Goal: Information Seeking & Learning: Learn about a topic

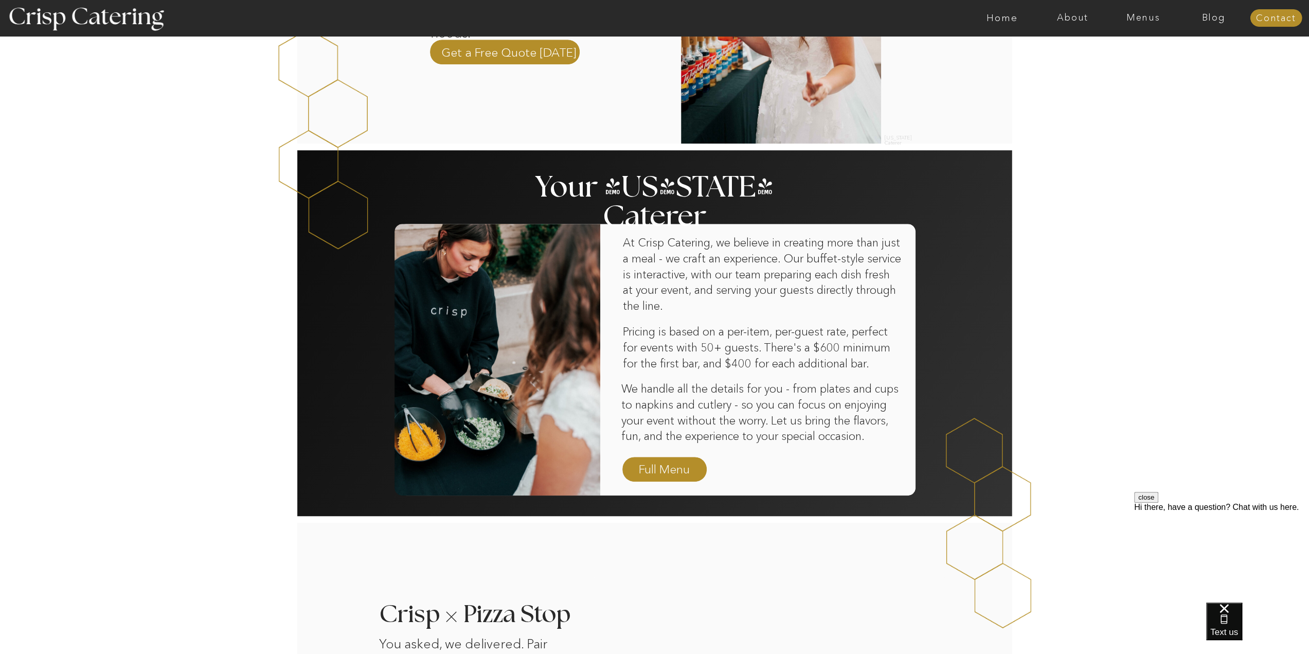
scroll to position [463, 0]
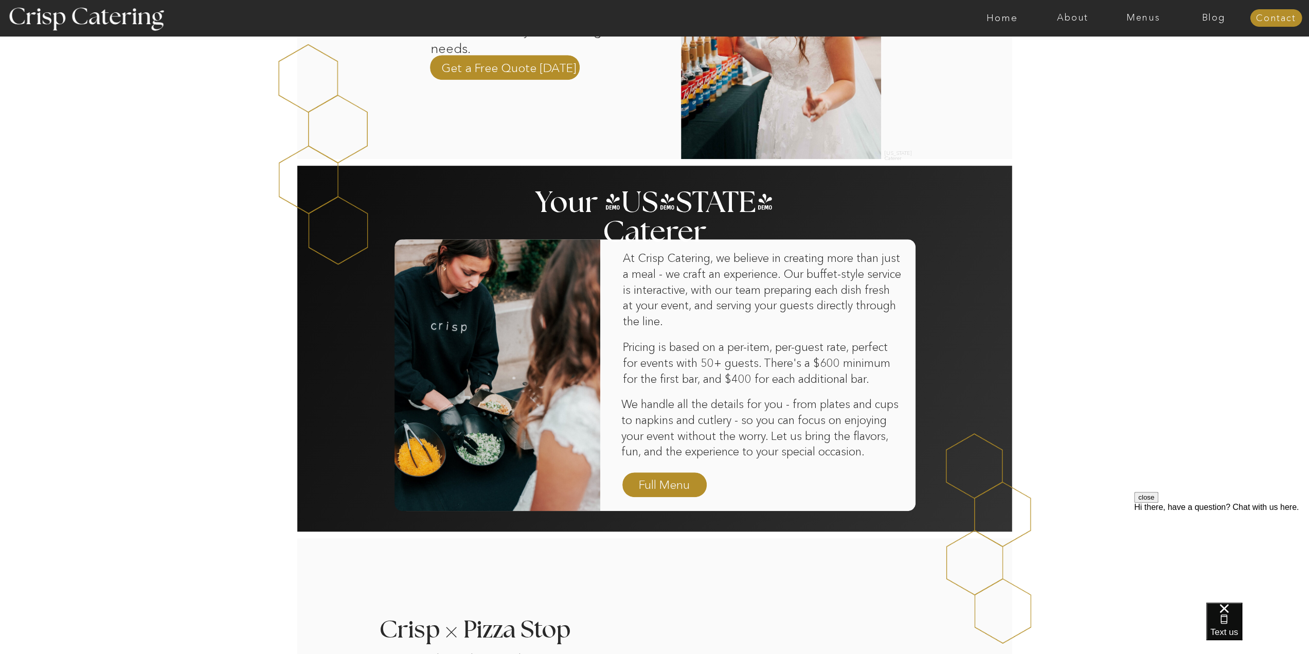
click at [658, 474] on div at bounding box center [664, 484] width 84 height 25
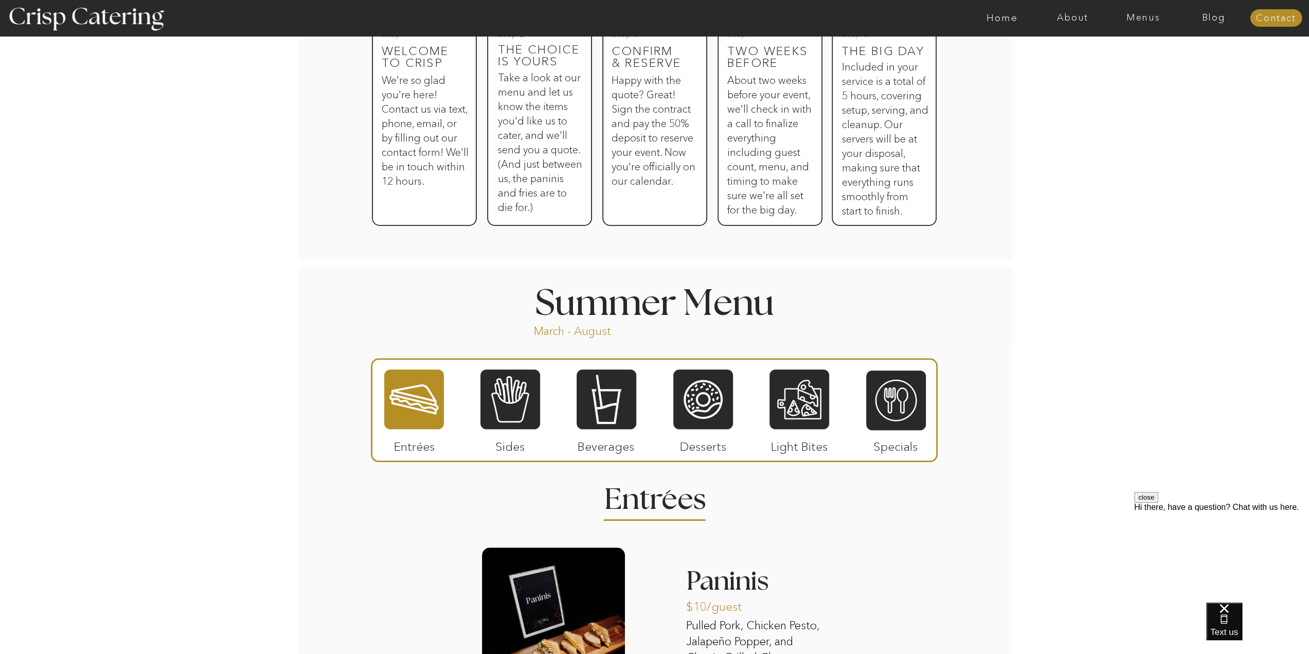
scroll to position [608, 0]
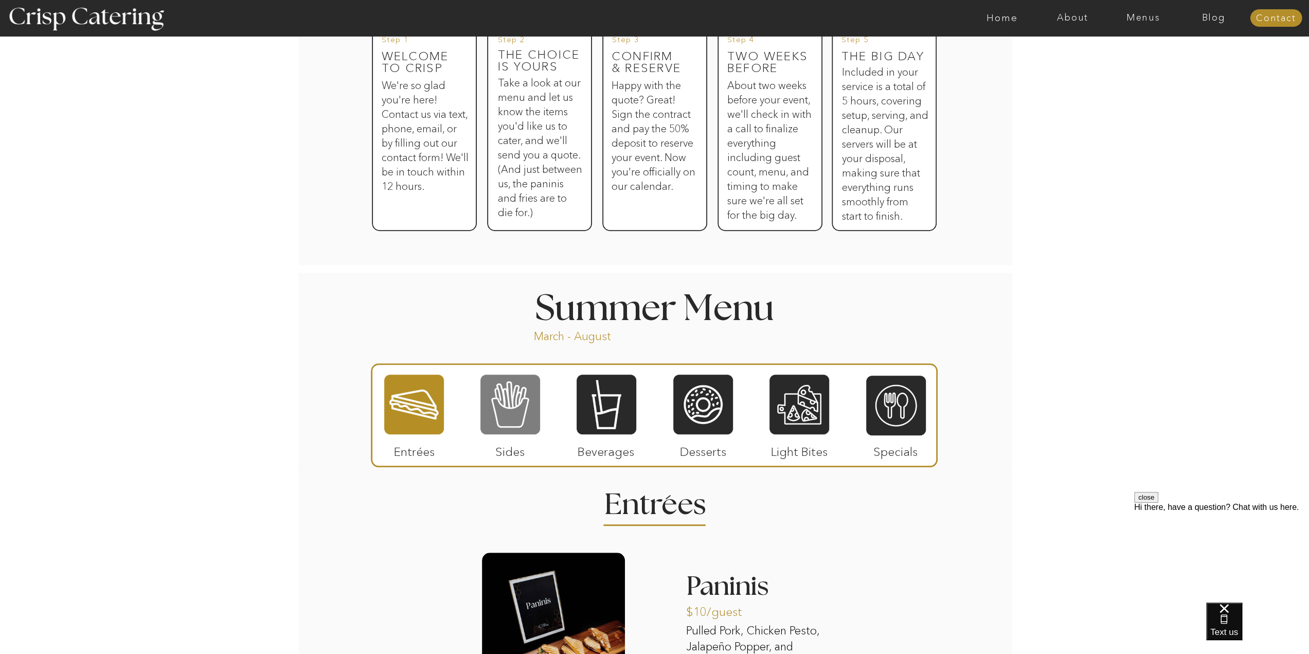
click at [521, 404] on div at bounding box center [510, 404] width 60 height 62
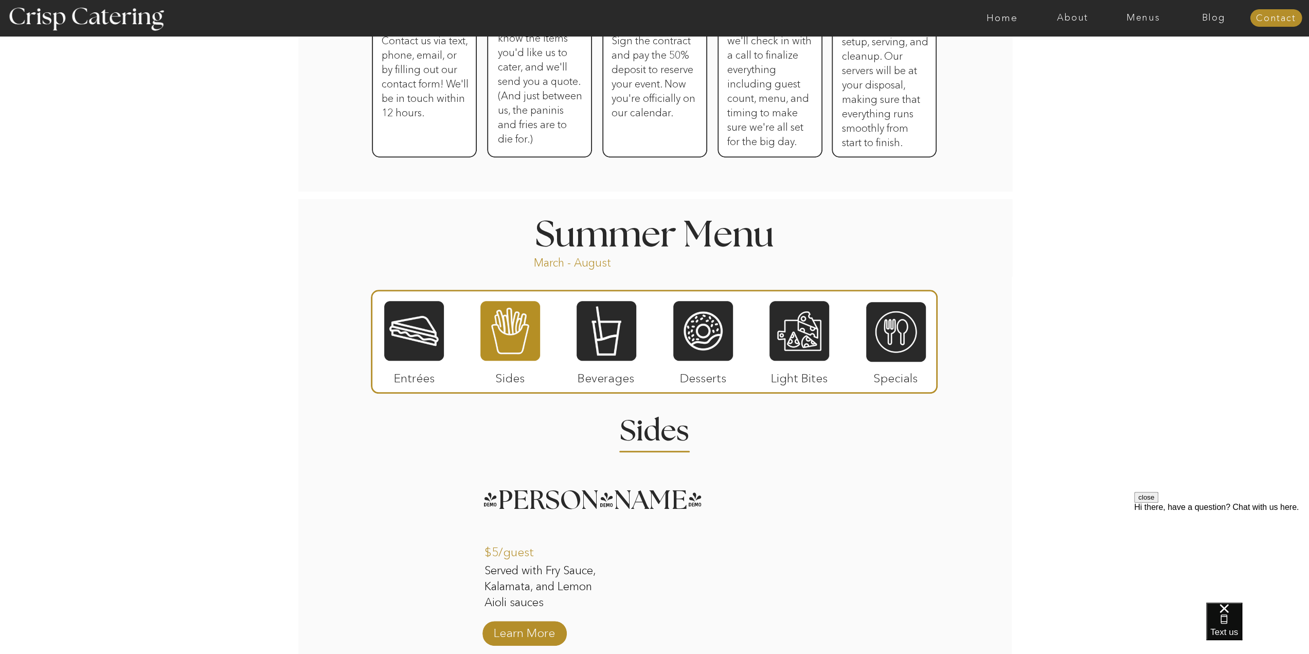
scroll to position [814, 0]
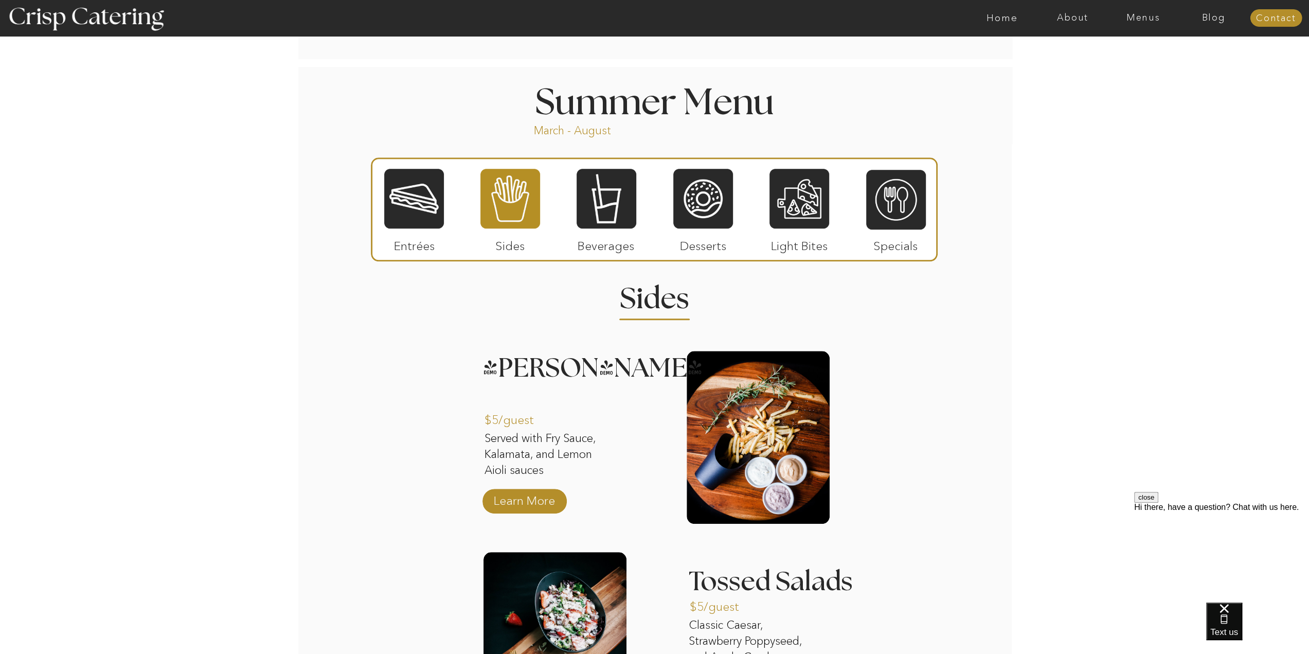
click at [420, 207] on div at bounding box center [414, 199] width 60 height 62
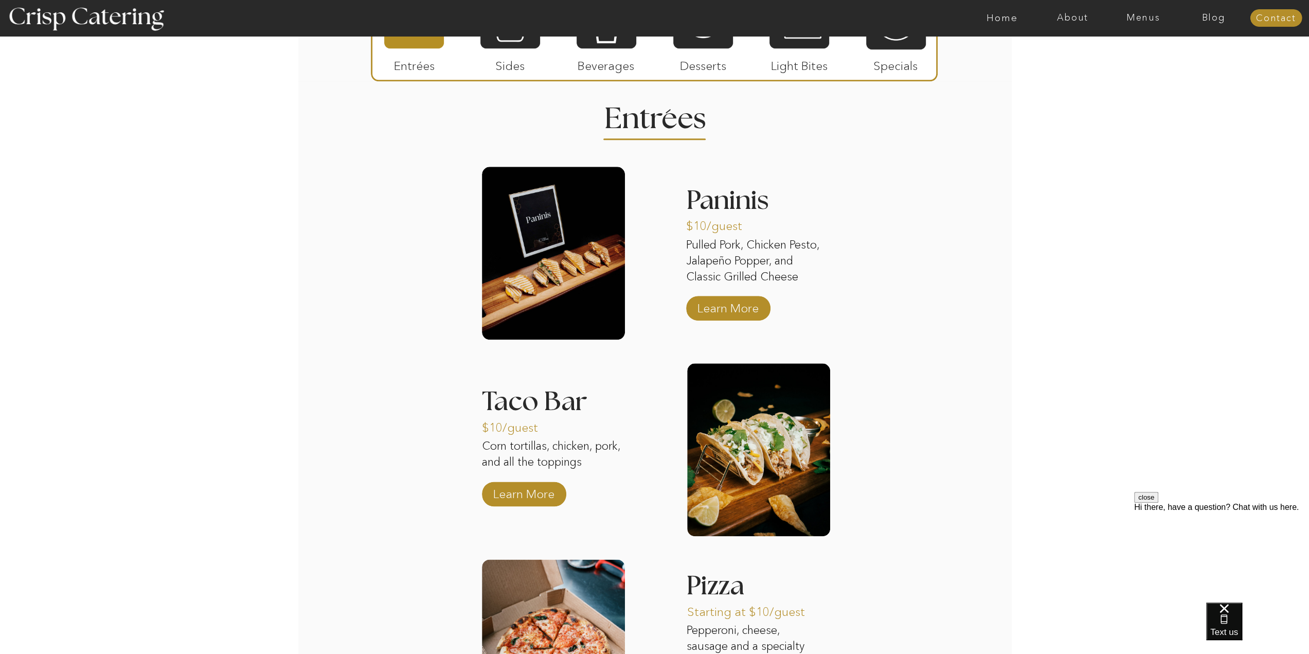
scroll to position [1122, 0]
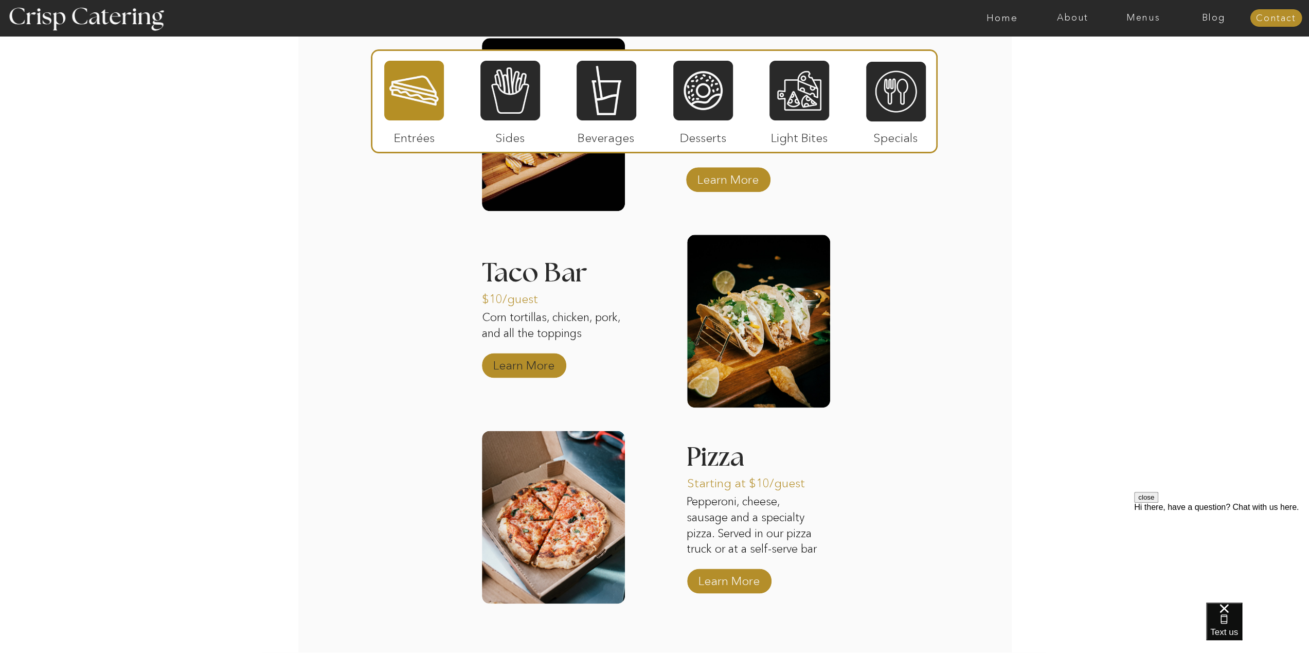
click at [535, 365] on p "Learn More" at bounding box center [524, 363] width 68 height 30
click at [508, 107] on div at bounding box center [510, 91] width 60 height 62
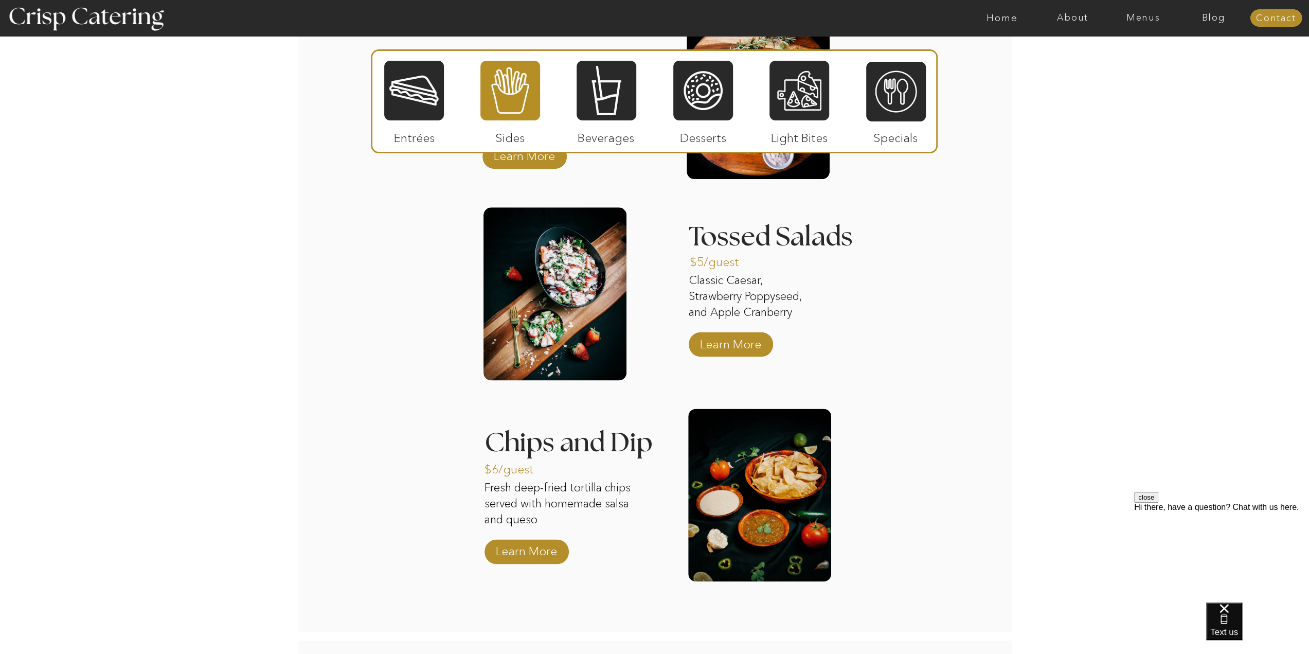
scroll to position [1174, 0]
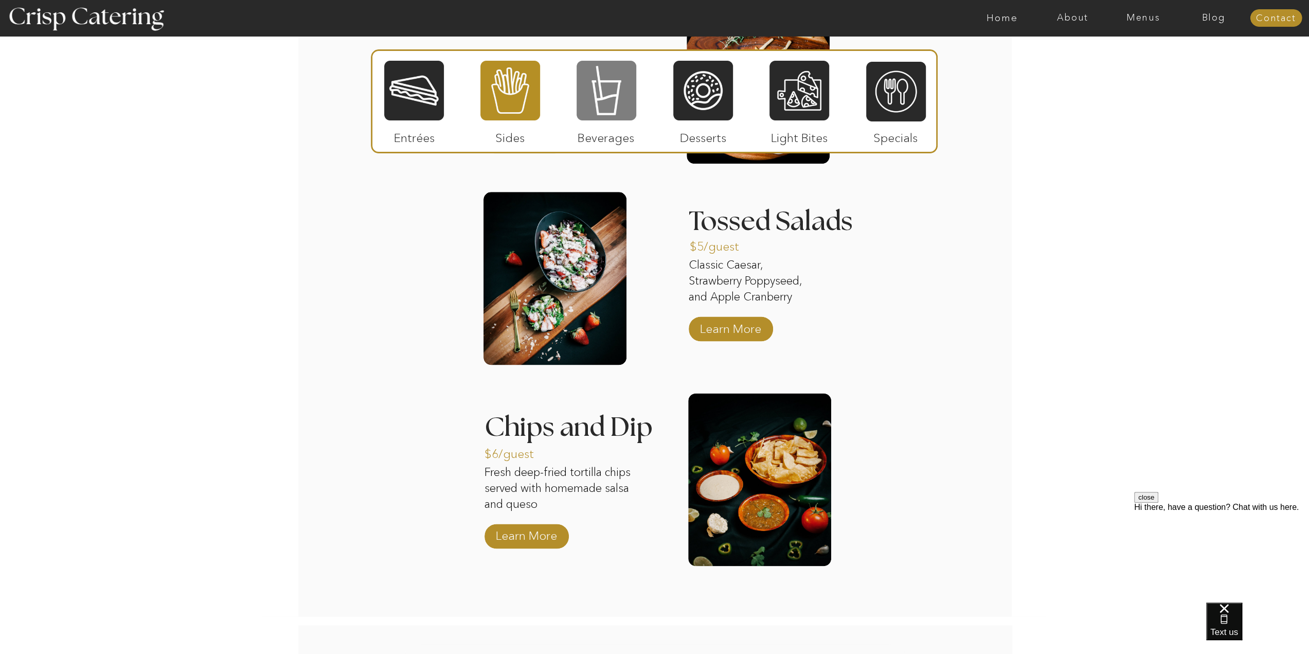
click at [604, 100] on div at bounding box center [607, 91] width 60 height 62
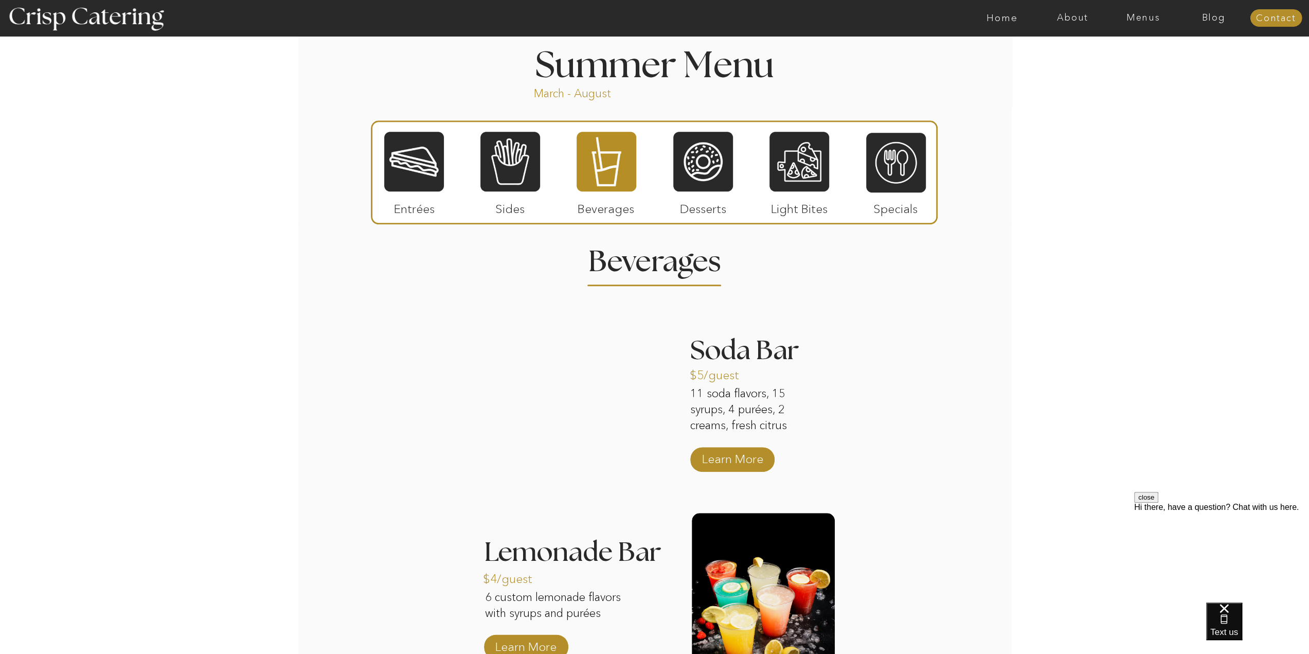
scroll to position [865, 0]
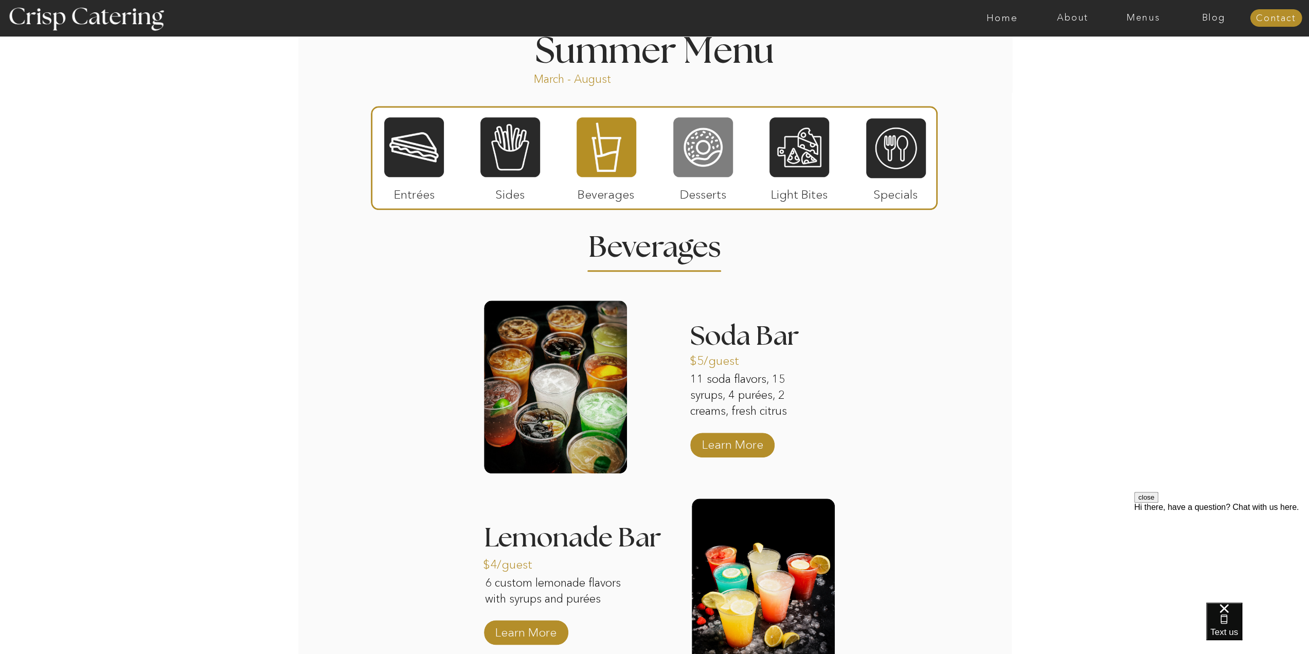
click at [707, 161] on div at bounding box center [703, 147] width 60 height 62
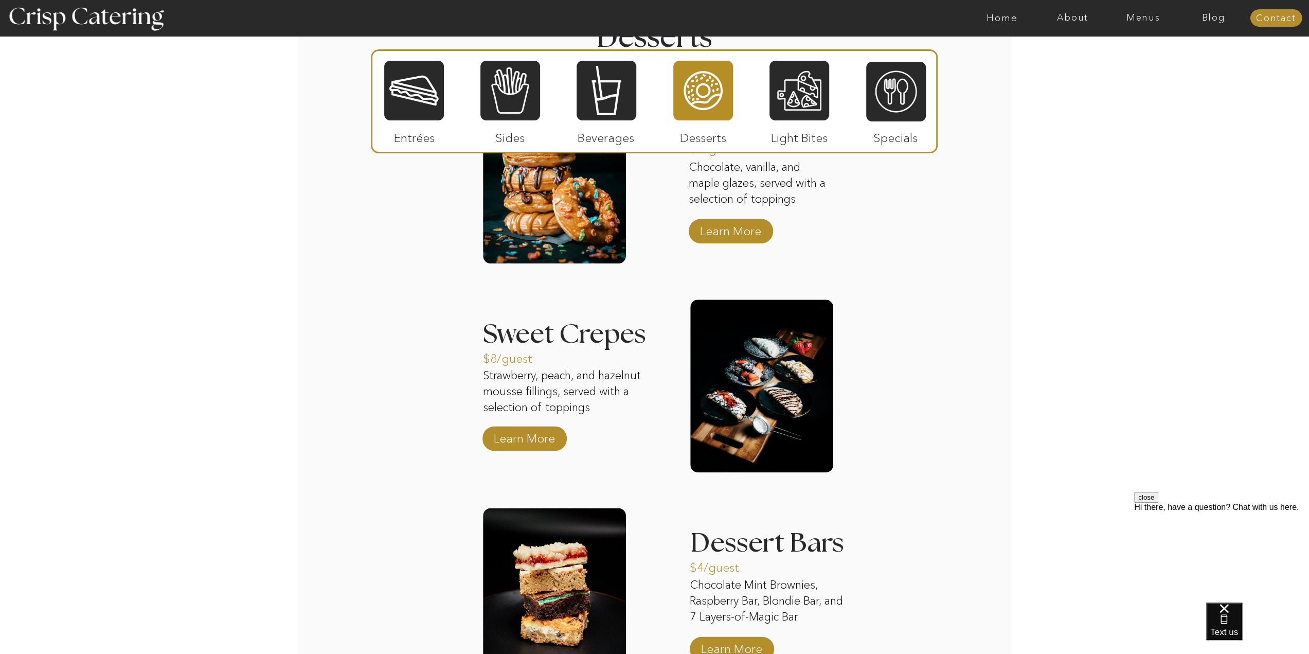
scroll to position [1071, 0]
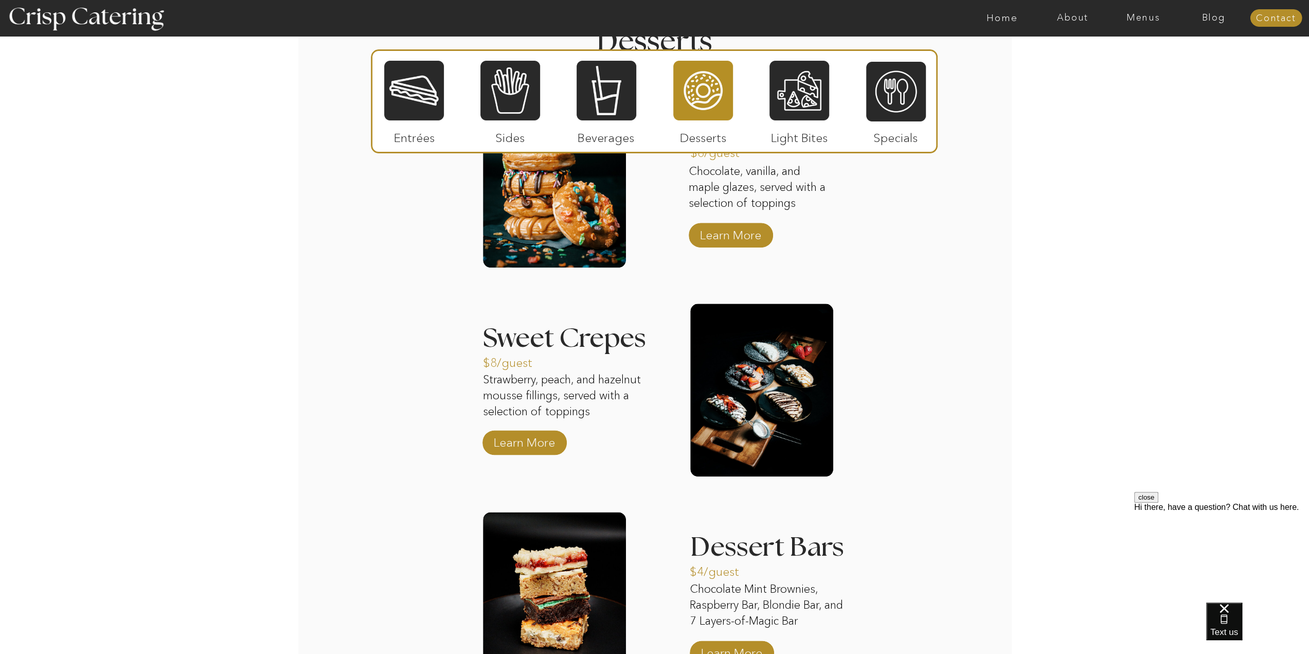
click at [798, 125] on p "Light Bites" at bounding box center [799, 135] width 68 height 30
click at [801, 102] on div at bounding box center [799, 91] width 60 height 62
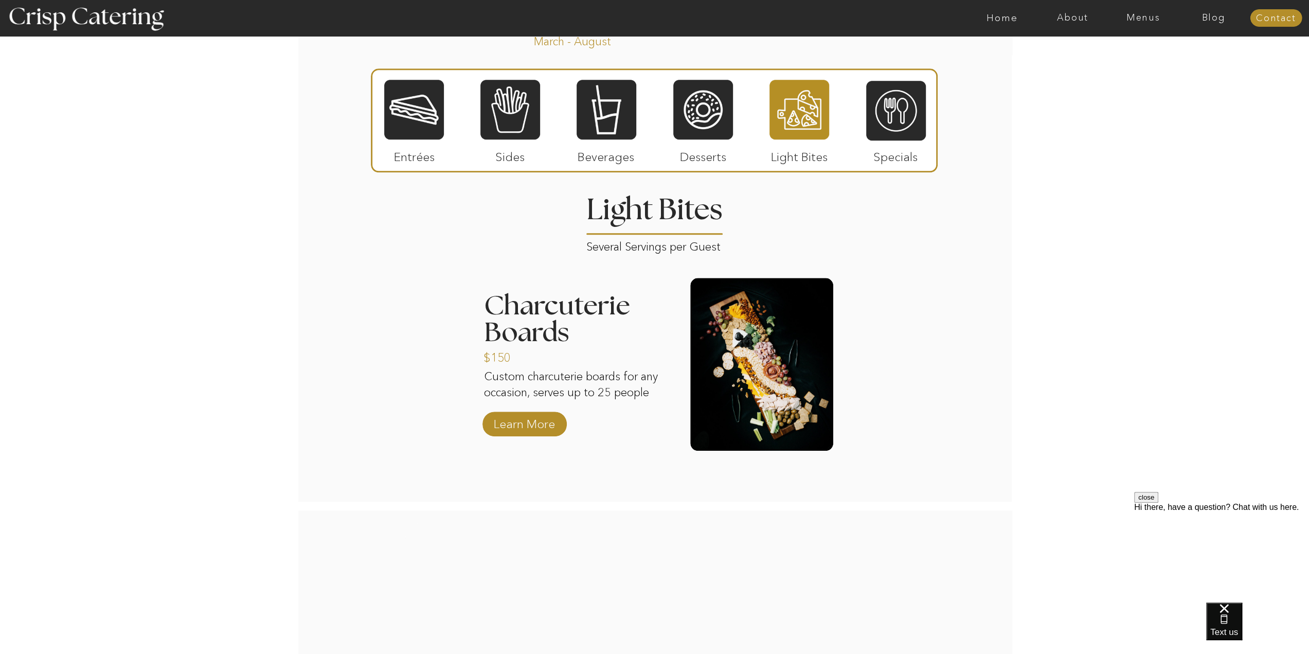
scroll to position [916, 0]
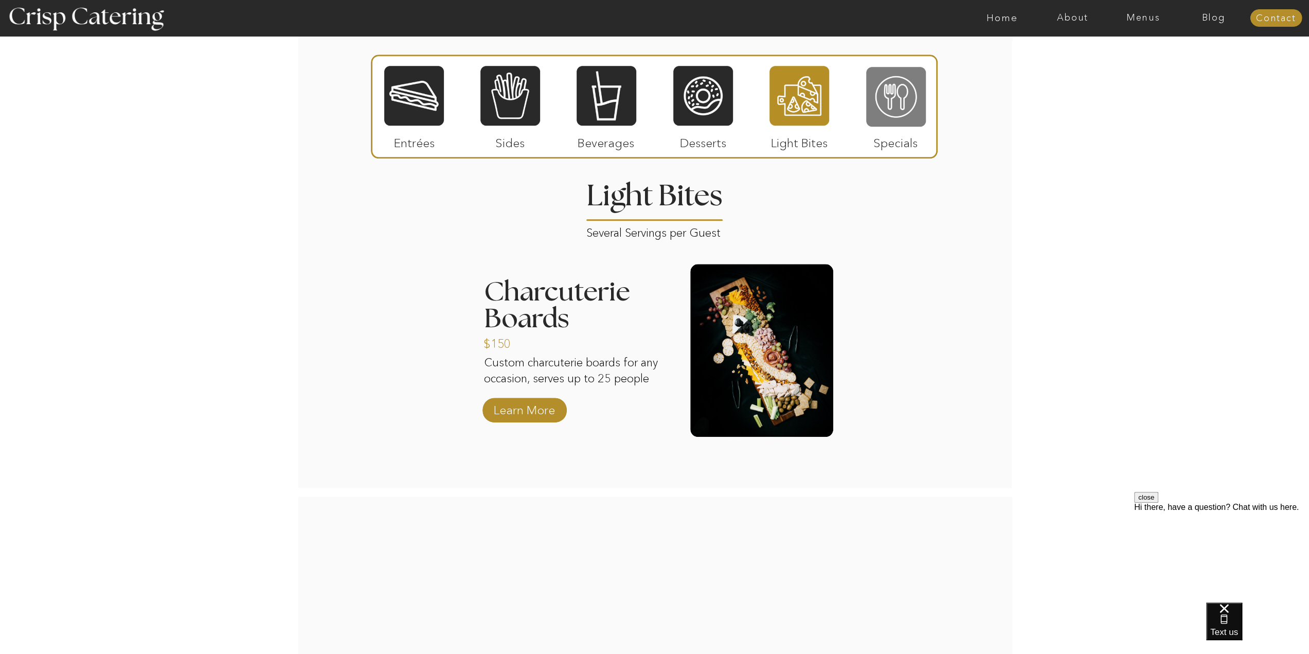
click at [896, 114] on div at bounding box center [896, 97] width 60 height 62
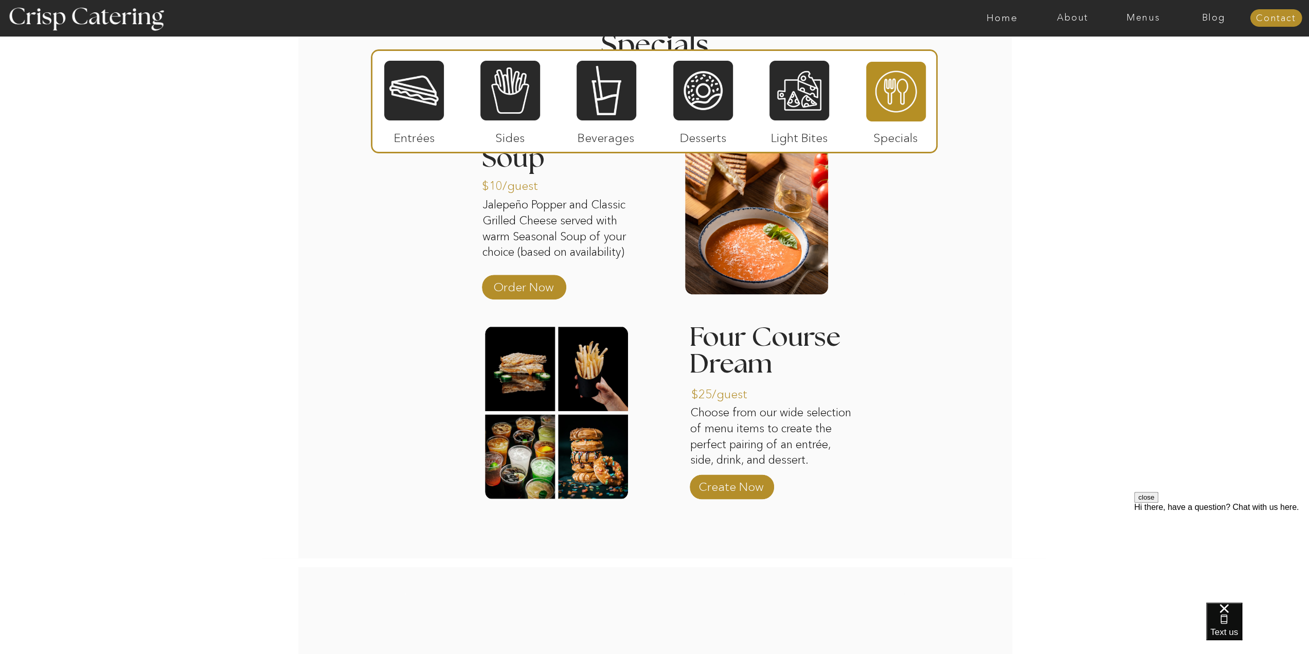
scroll to position [1071, 0]
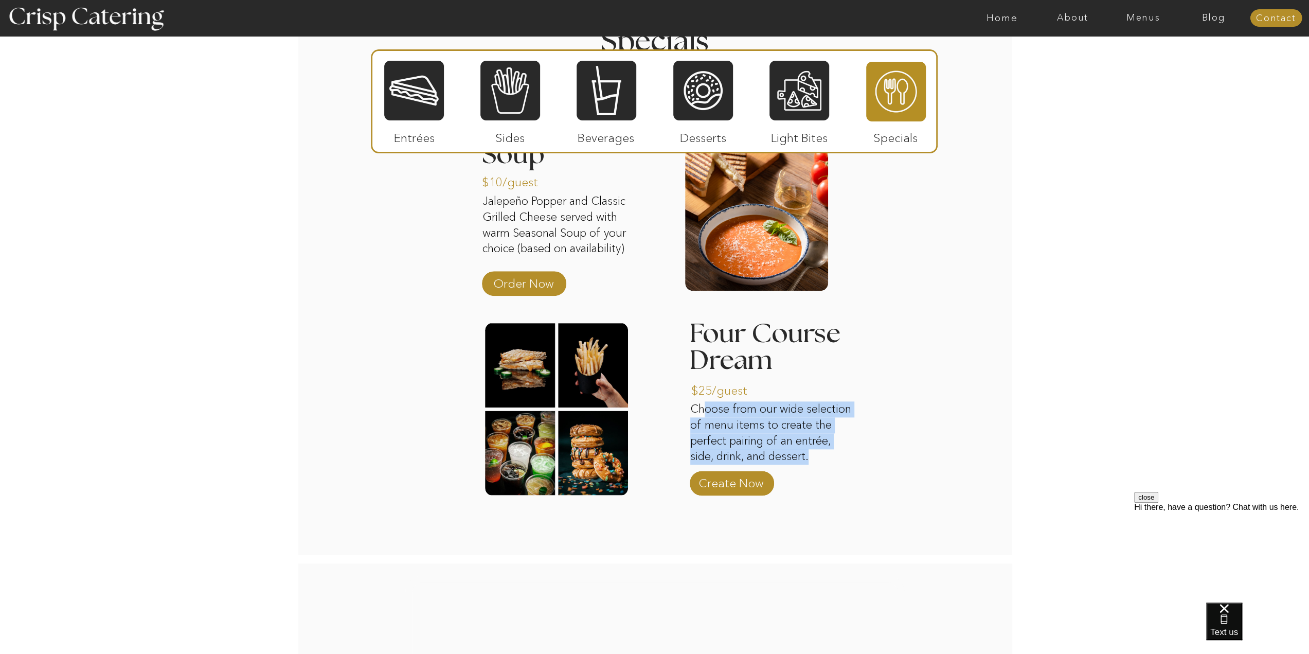
drag, startPoint x: 810, startPoint y: 459, endPoint x: 707, endPoint y: 411, distance: 113.4
click at [707, 411] on p "Choose from our wide selection of menu items to create the perfect pairing of a…" at bounding box center [773, 433] width 166 height 64
click at [948, 361] on div "About Home Menus Contact Blog About Crisp Crisp Cares Reviews faq About Home Me…" at bounding box center [654, 128] width 1309 height 2398
click at [418, 143] on p "Entrées" at bounding box center [414, 135] width 68 height 30
click at [408, 99] on div at bounding box center [414, 91] width 60 height 62
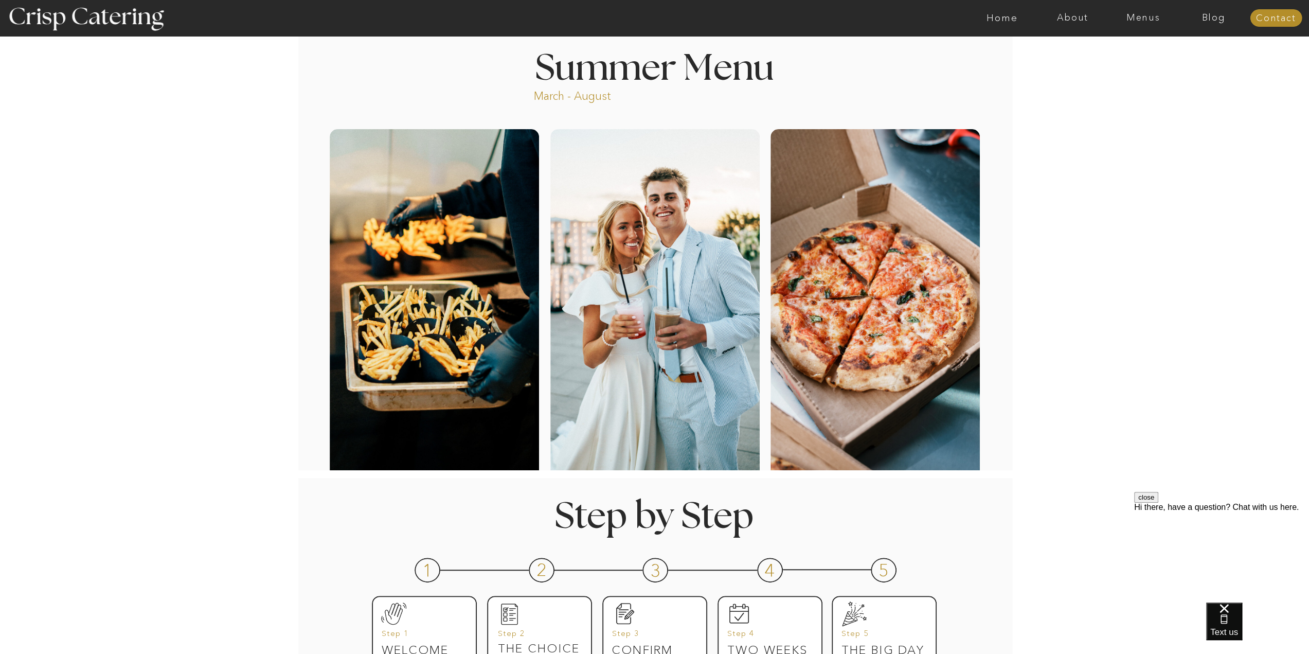
scroll to position [0, 0]
